Goal: Transaction & Acquisition: Subscribe to service/newsletter

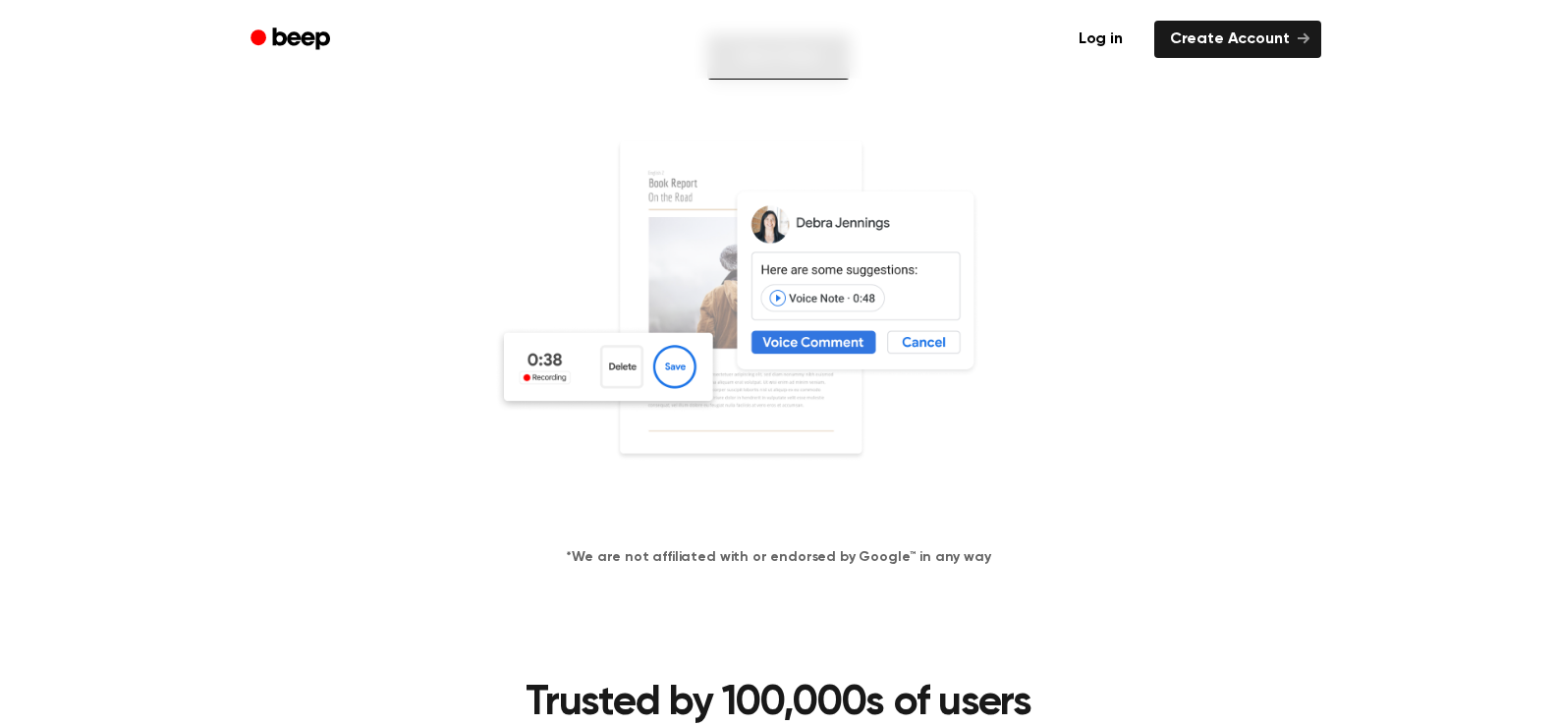
scroll to position [295, 0]
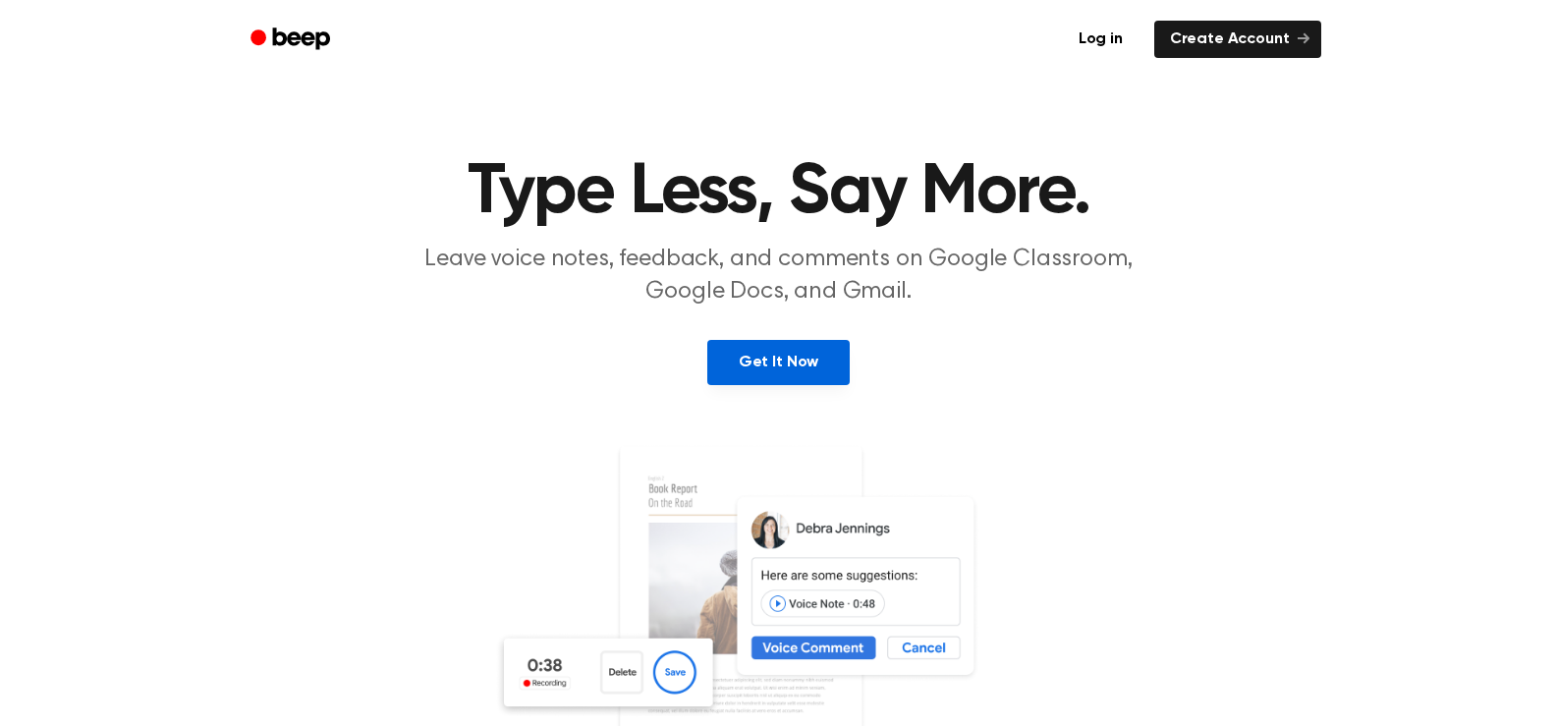
click at [766, 365] on link "Get It Now" at bounding box center [778, 362] width 142 height 45
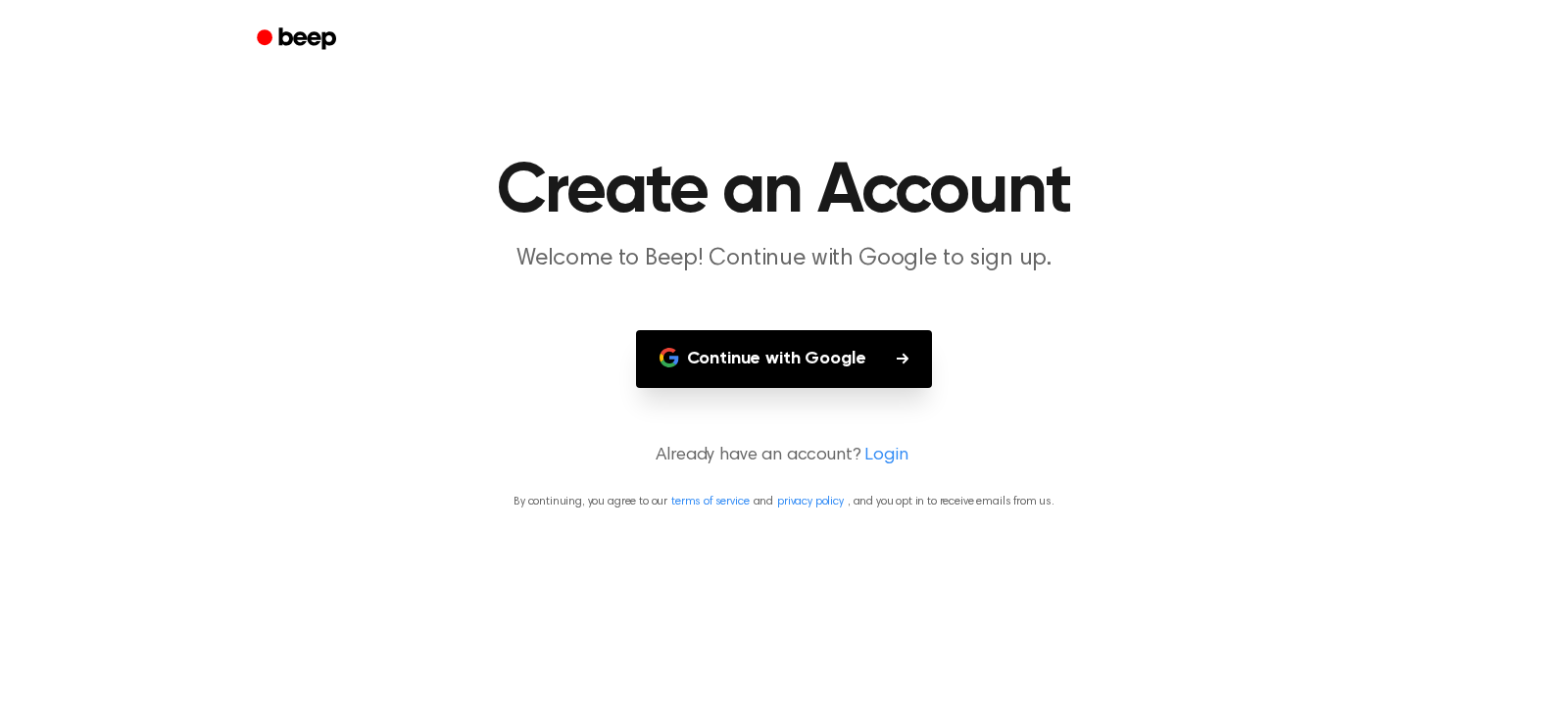
click at [764, 364] on button "Continue with Google" at bounding box center [785, 359] width 297 height 58
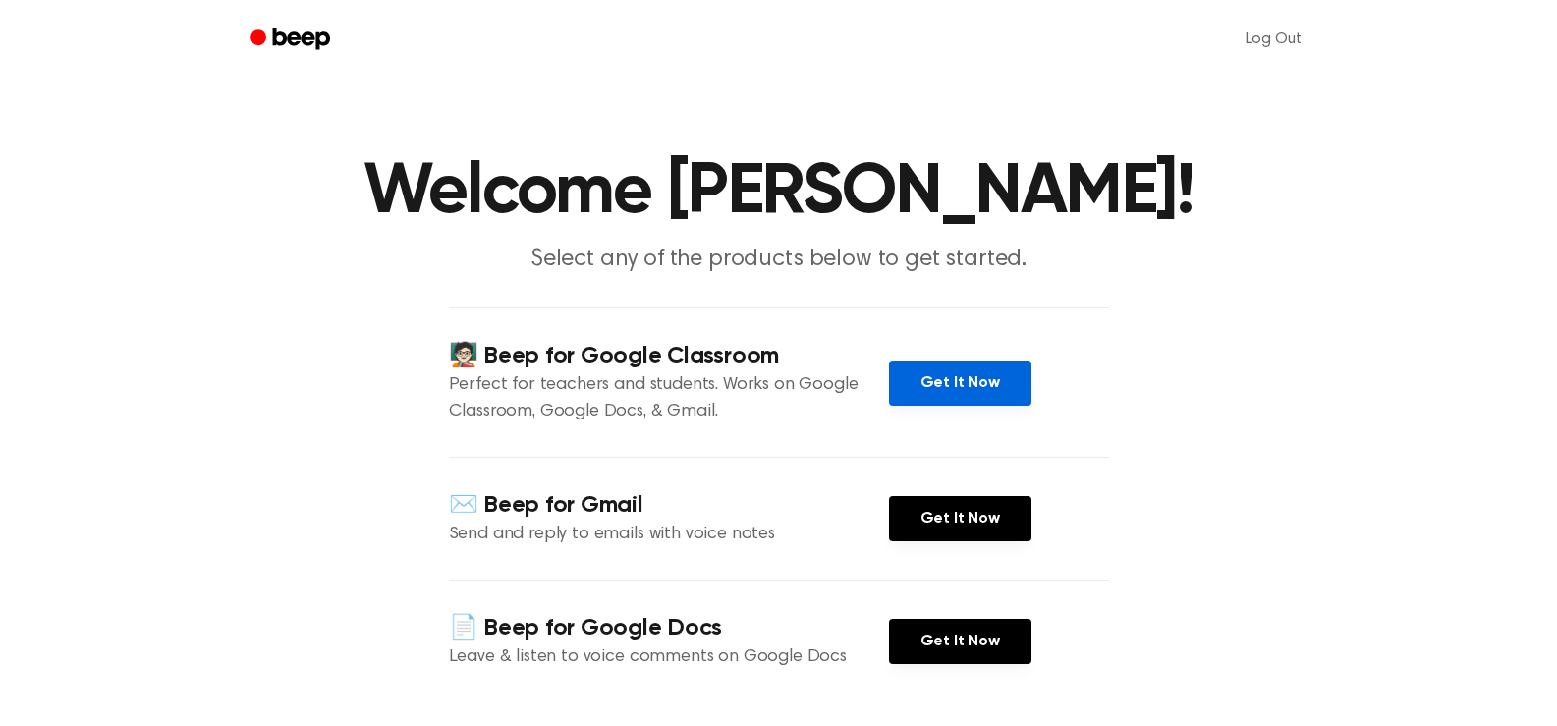
click at [970, 373] on link "Get It Now" at bounding box center [960, 383] width 142 height 45
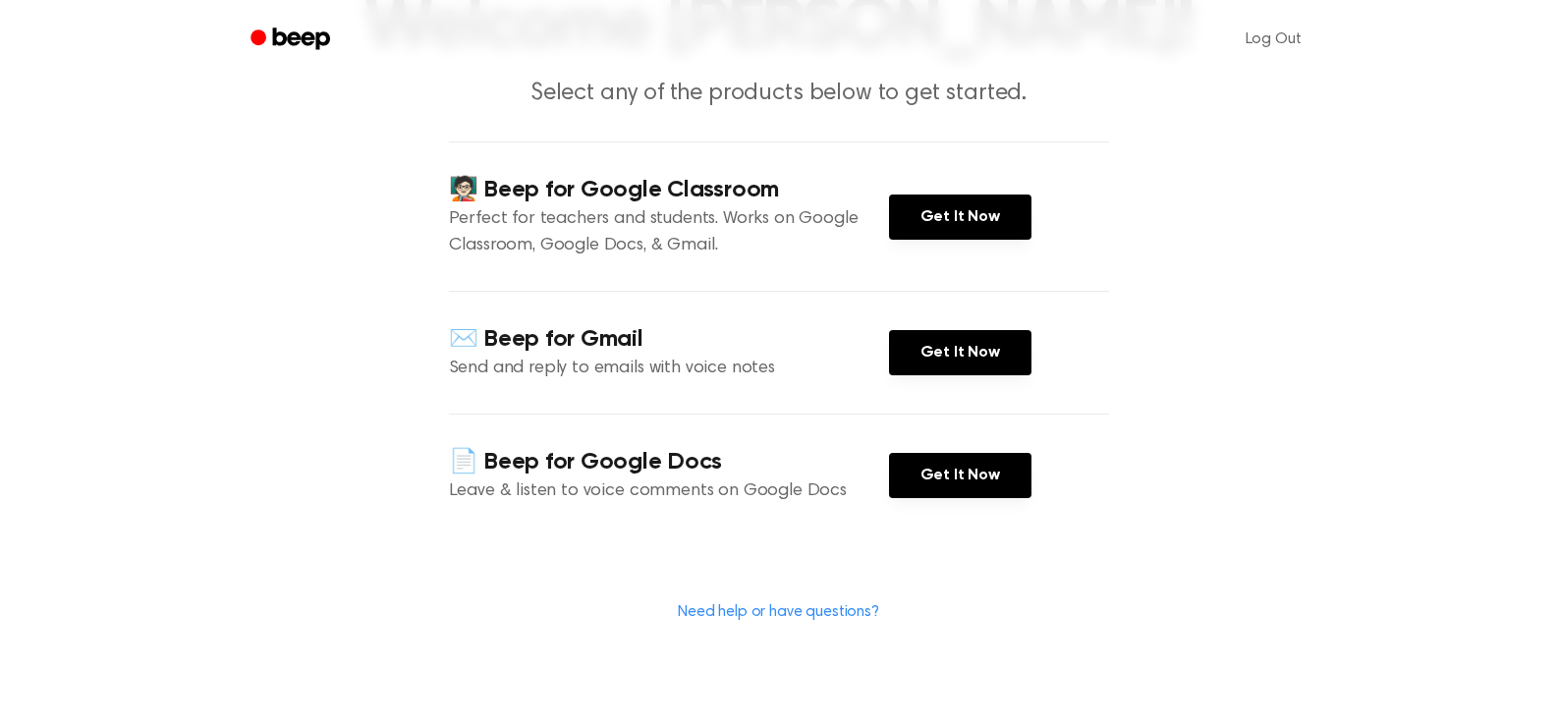
scroll to position [165, 0]
click at [730, 614] on link "Need help or have questions?" at bounding box center [778, 613] width 201 height 16
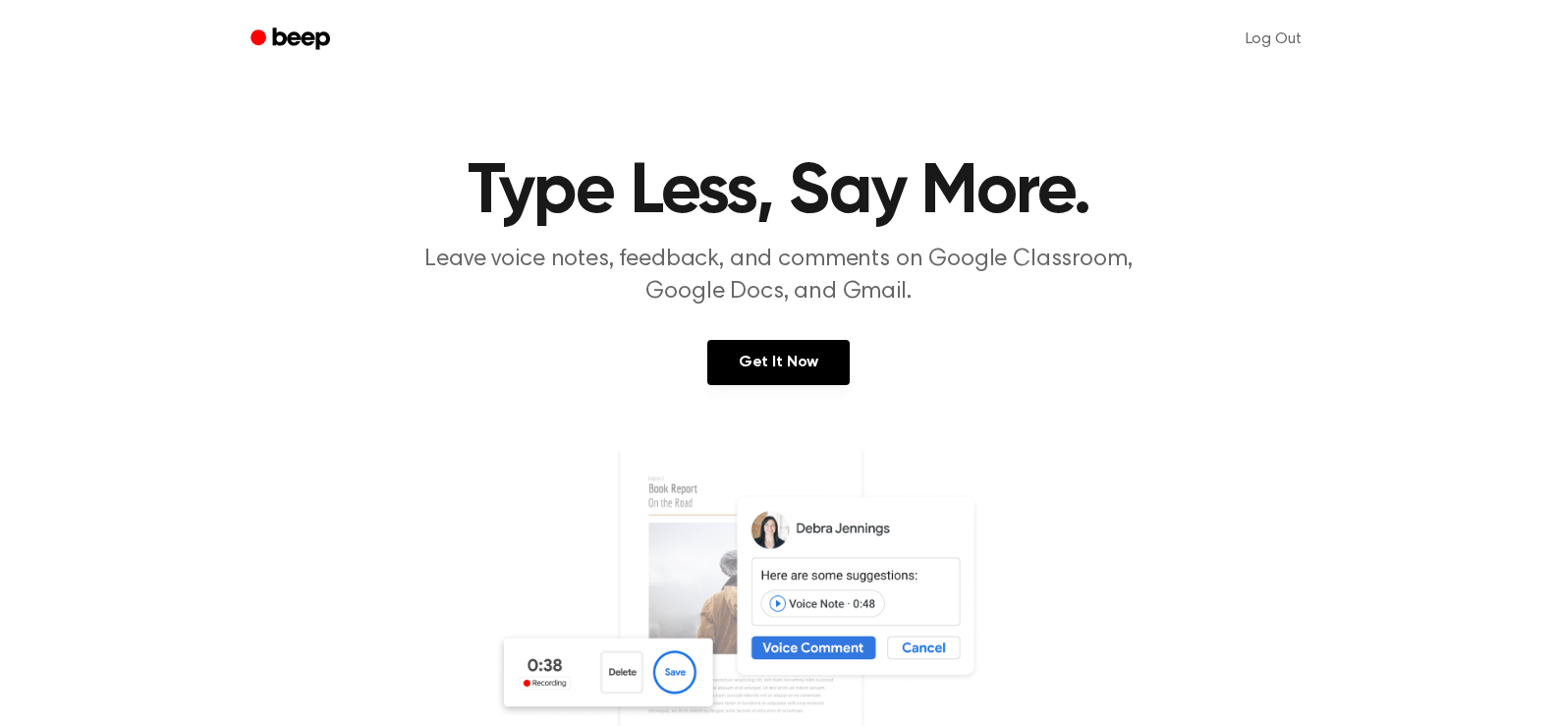
click at [294, 28] on icon "Beep" at bounding box center [293, 39] width 84 height 28
